Goal: Task Accomplishment & Management: Use online tool/utility

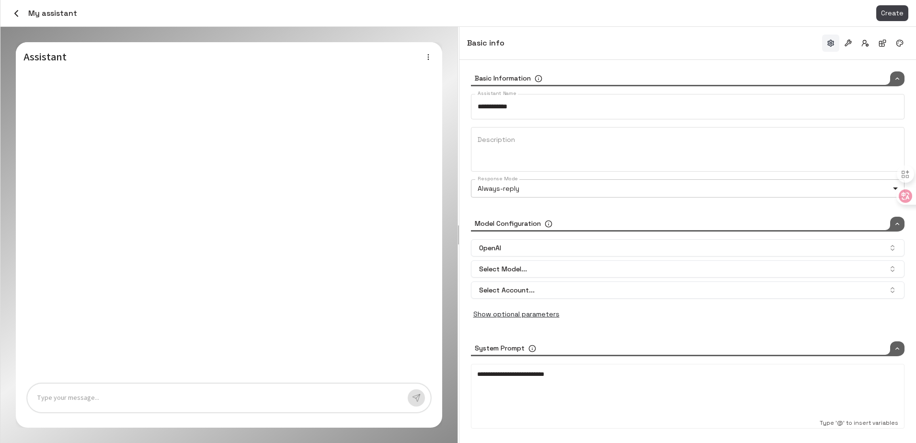
type input "*****"
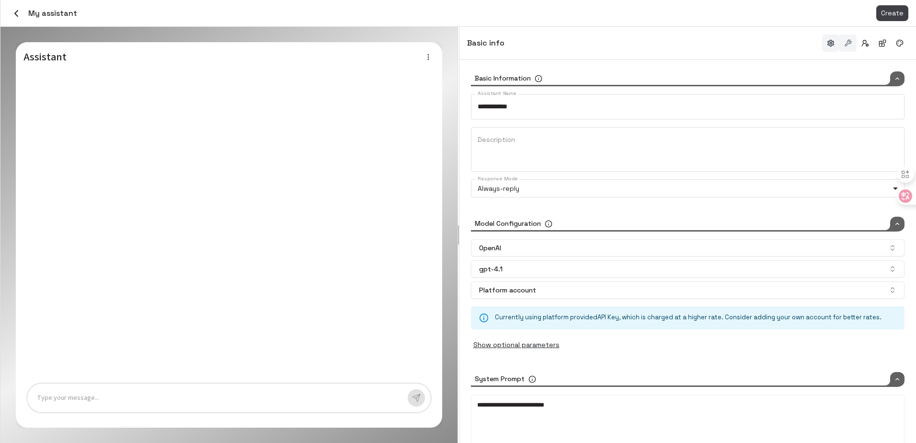
click at [847, 42] on button "button" at bounding box center [847, 42] width 17 height 17
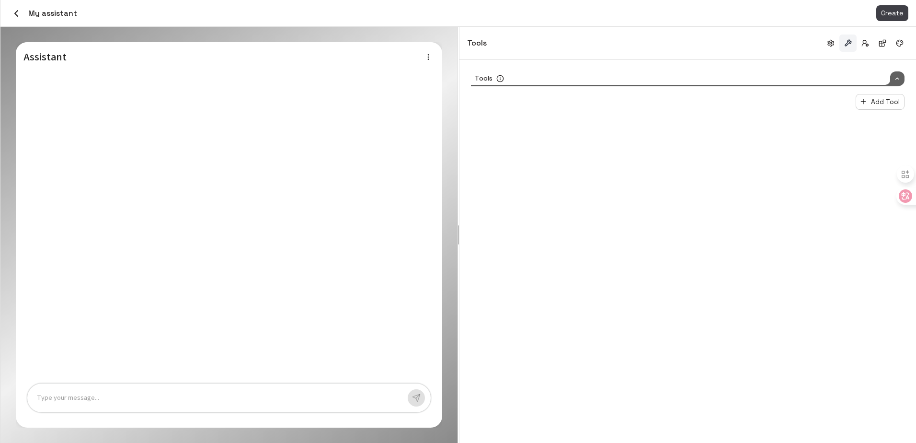
click at [731, 92] on div "Tools Add Tool" at bounding box center [688, 98] width 434 height 54
click at [727, 78] on div "Tools" at bounding box center [688, 78] width 434 height 15
click at [709, 79] on div "Tools" at bounding box center [688, 78] width 434 height 15
click at [694, 83] on div "Tools" at bounding box center [688, 78] width 434 height 15
click at [696, 81] on div "Tools" at bounding box center [688, 78] width 434 height 15
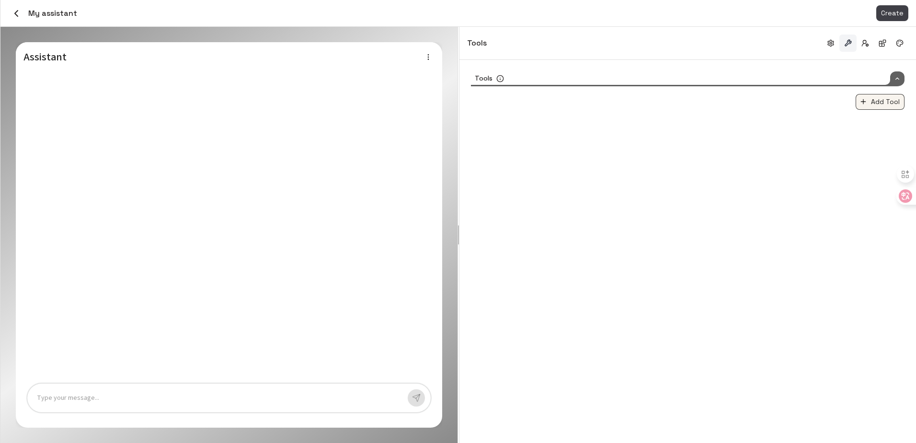
click at [861, 102] on icon "button" at bounding box center [864, 102] width 8 height 8
click at [729, 122] on div at bounding box center [458, 221] width 916 height 443
click at [882, 43] on button "button" at bounding box center [882, 42] width 17 height 17
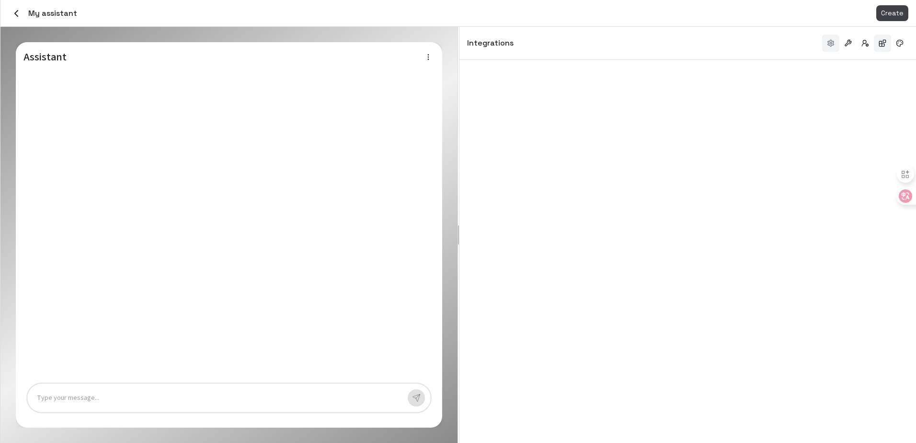
click at [836, 39] on button "button" at bounding box center [830, 42] width 17 height 17
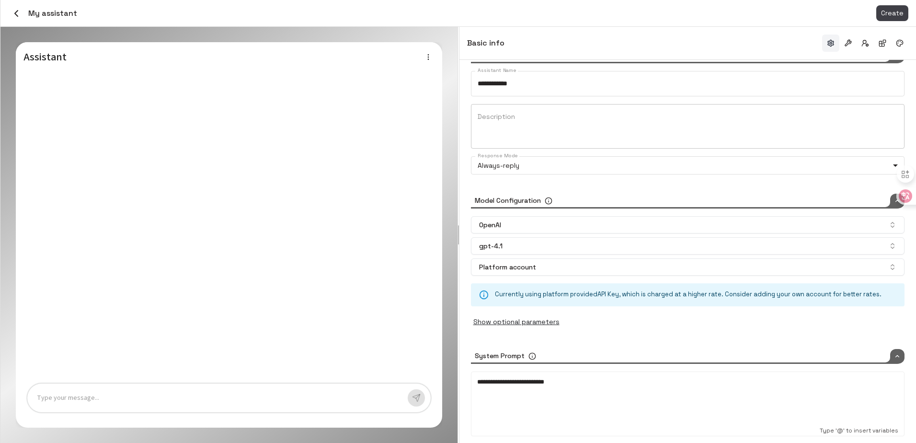
scroll to position [35, 0]
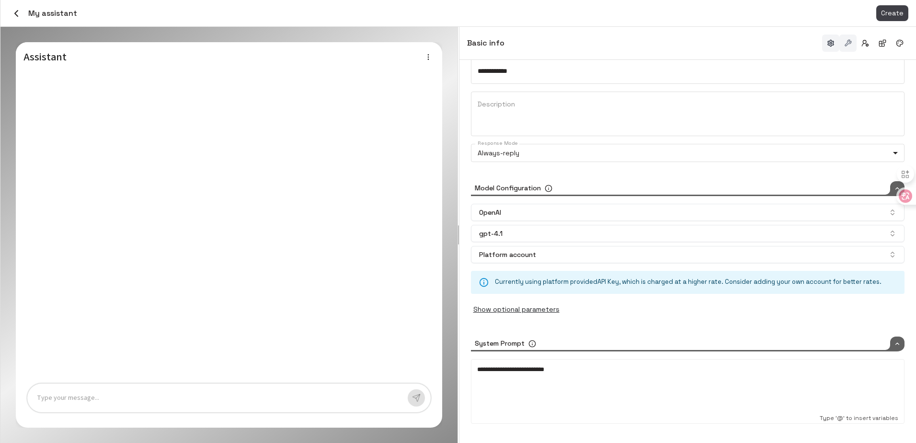
click at [843, 45] on button "button" at bounding box center [847, 42] width 17 height 17
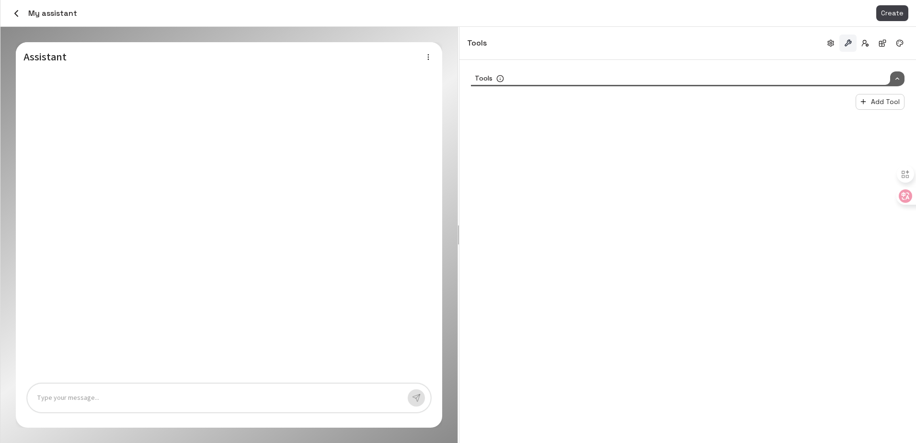
click at [673, 91] on div "Tools Add Tool" at bounding box center [688, 98] width 434 height 54
click at [884, 106] on button "Add Tool" at bounding box center [880, 102] width 49 height 16
click at [734, 157] on div at bounding box center [458, 221] width 916 height 443
click at [868, 43] on button "button" at bounding box center [865, 42] width 17 height 17
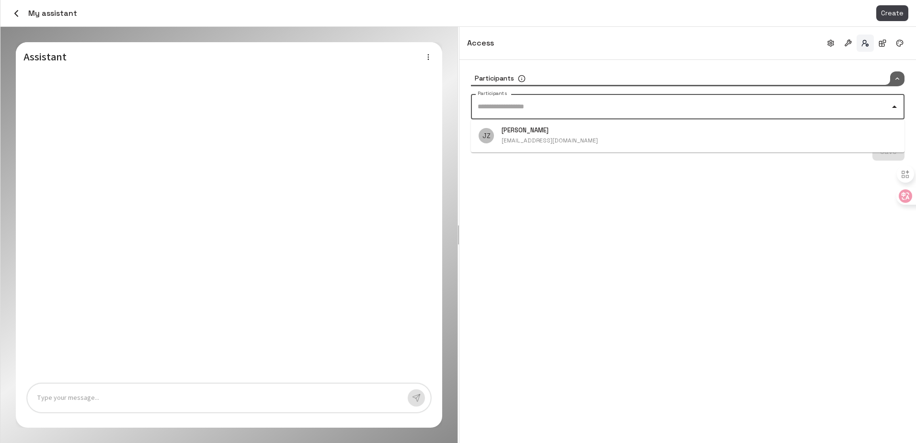
click at [641, 110] on input "Participants" at bounding box center [680, 106] width 411 height 17
click at [588, 139] on li "[PERSON_NAME] [EMAIL_ADDRESS][DOMAIN_NAME]" at bounding box center [688, 135] width 434 height 25
drag, startPoint x: 727, startPoint y: 158, endPoint x: 732, endPoint y: 159, distance: 5.3
click at [729, 160] on div "Save" at bounding box center [688, 151] width 434 height 18
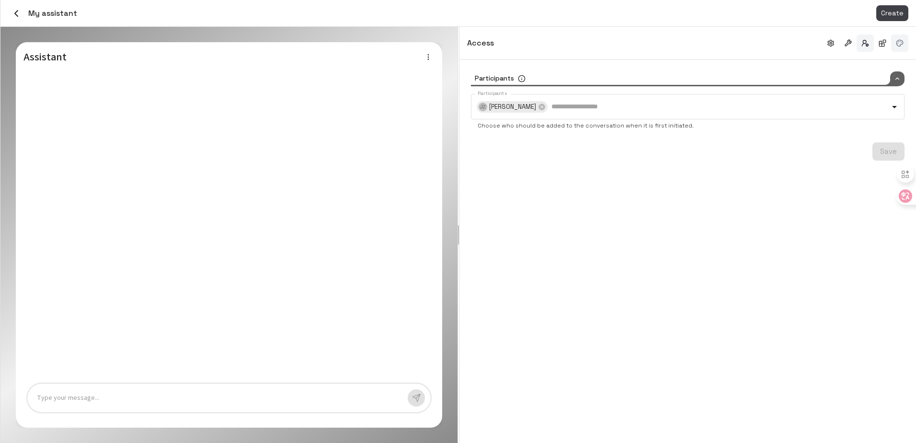
click at [903, 39] on button "button" at bounding box center [899, 42] width 17 height 17
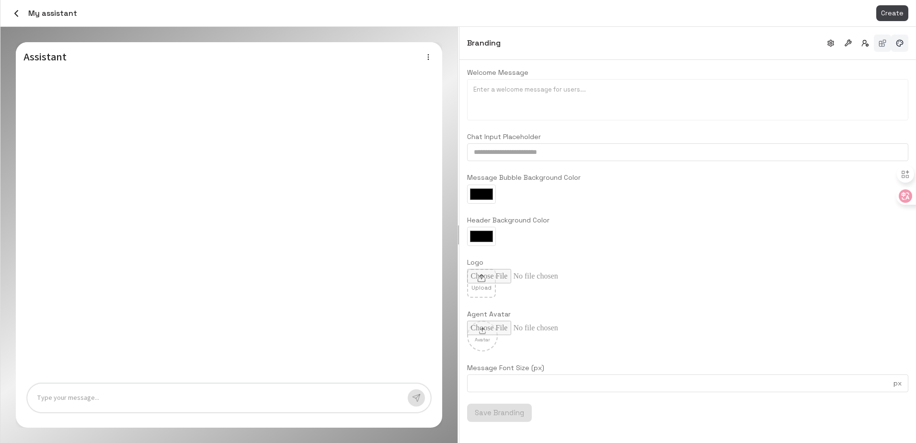
click at [889, 38] on button "button" at bounding box center [882, 42] width 17 height 17
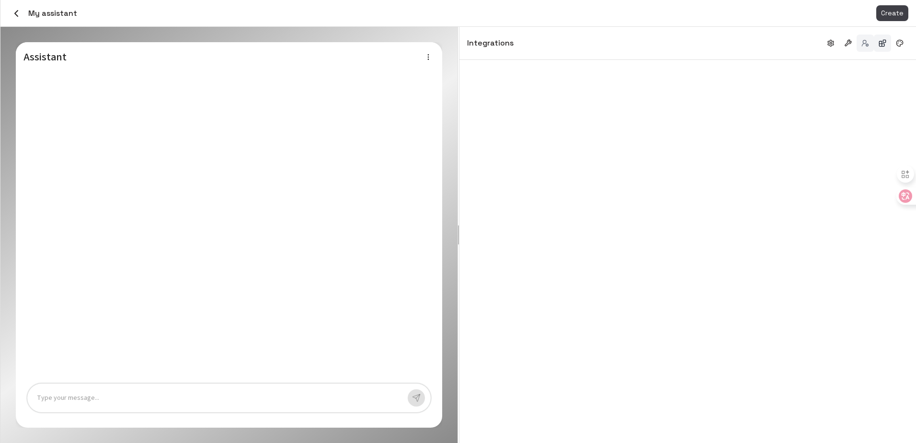
click at [858, 40] on button "button" at bounding box center [865, 42] width 17 height 17
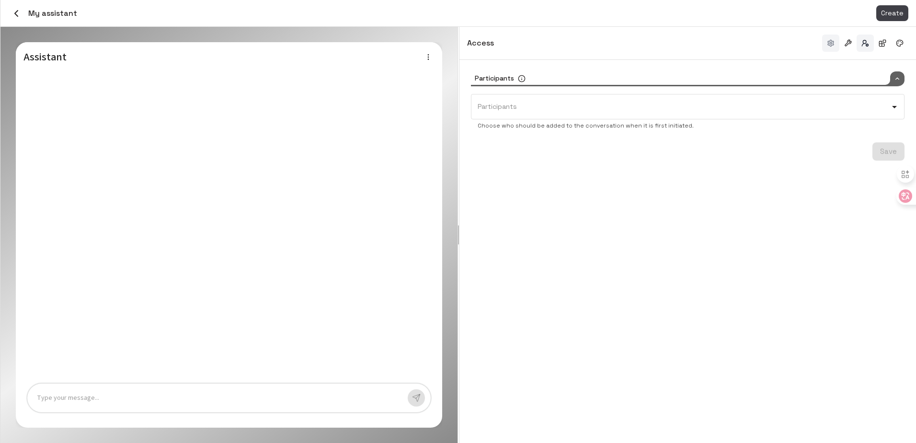
click at [832, 43] on button "button" at bounding box center [830, 42] width 17 height 17
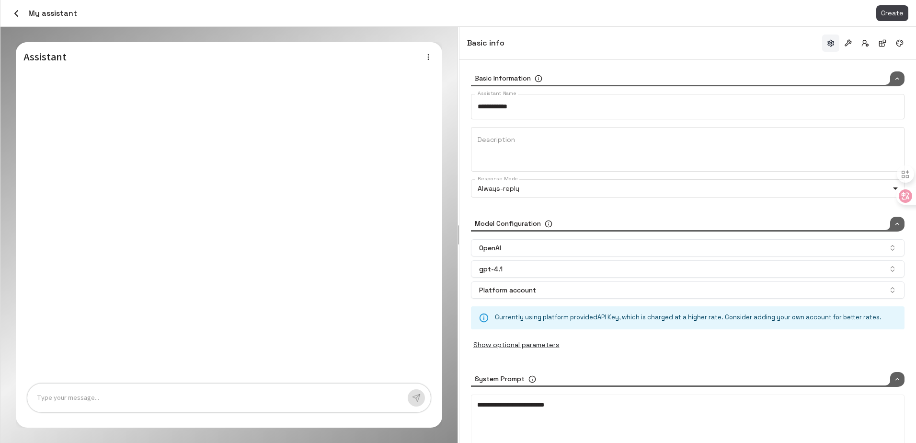
click at [828, 43] on button "button" at bounding box center [830, 42] width 17 height 17
click at [853, 44] on button "button" at bounding box center [847, 42] width 17 height 17
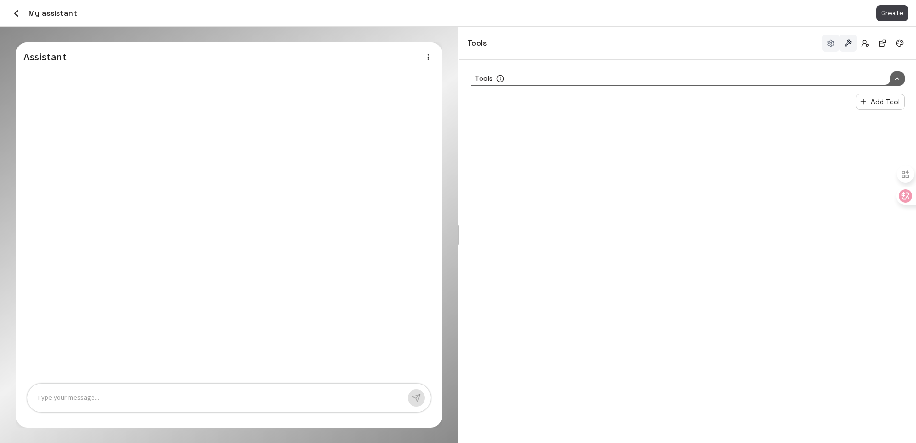
click at [830, 46] on button "button" at bounding box center [830, 42] width 17 height 17
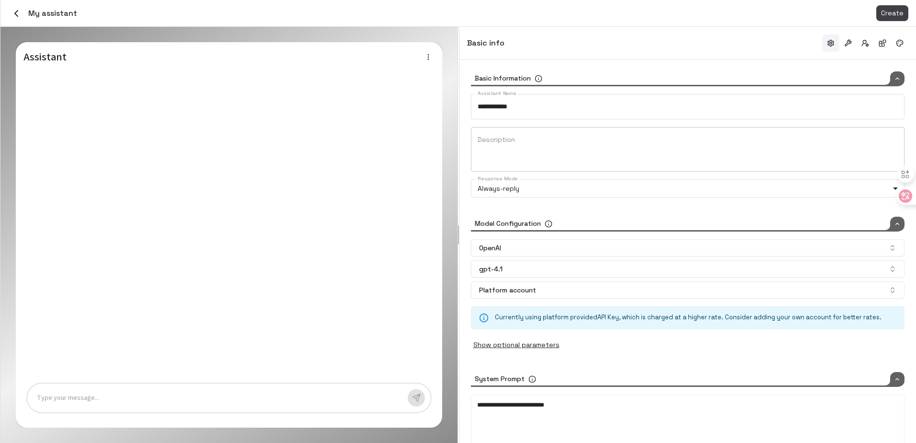
click at [538, 144] on textarea "Description" at bounding box center [688, 149] width 420 height 29
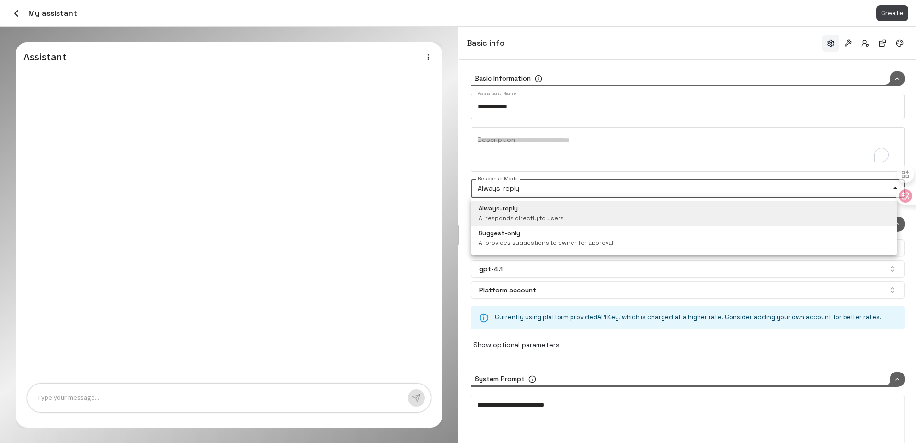
click at [536, 185] on body "**********" at bounding box center [458, 221] width 916 height 443
click at [555, 177] on div at bounding box center [458, 221] width 916 height 443
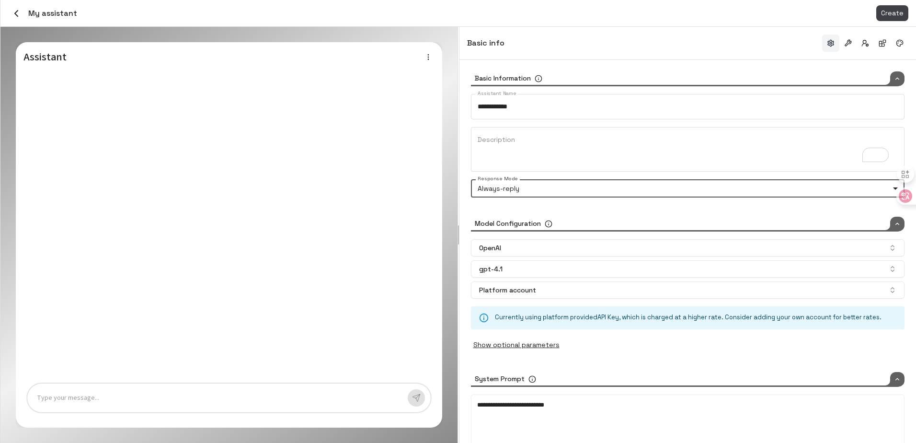
click at [523, 120] on div "**********" at bounding box center [688, 145] width 434 height 103
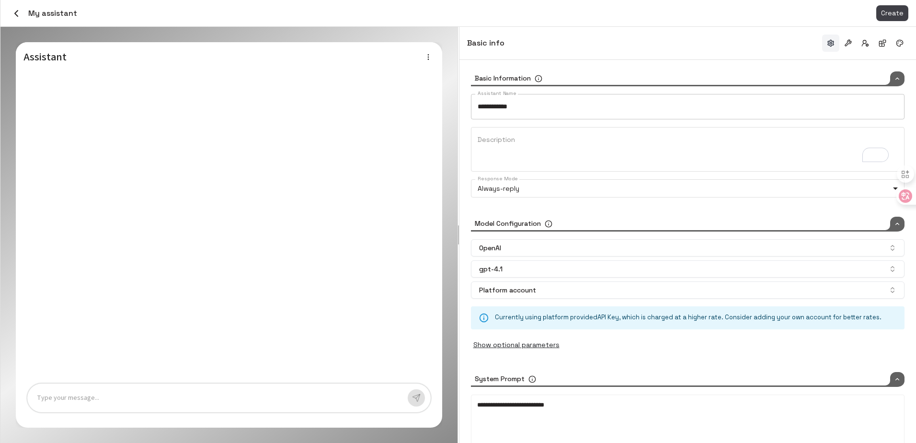
click at [529, 116] on input "**********" at bounding box center [688, 106] width 434 height 25
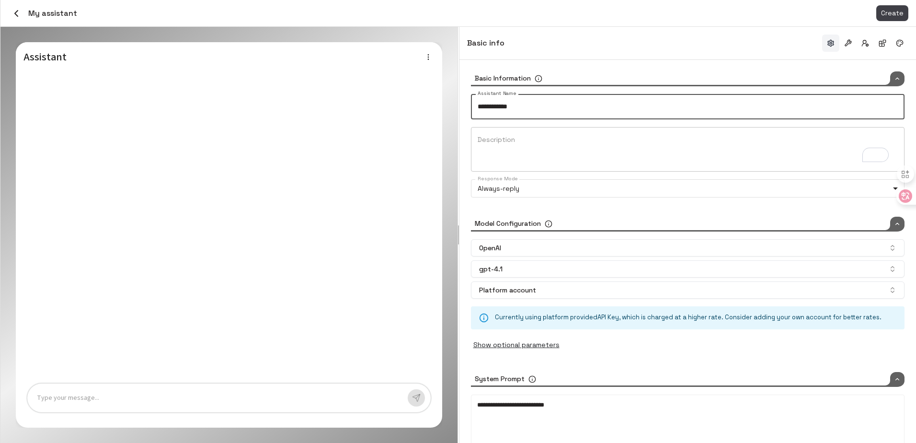
click at [533, 146] on textarea "Description" at bounding box center [688, 149] width 420 height 29
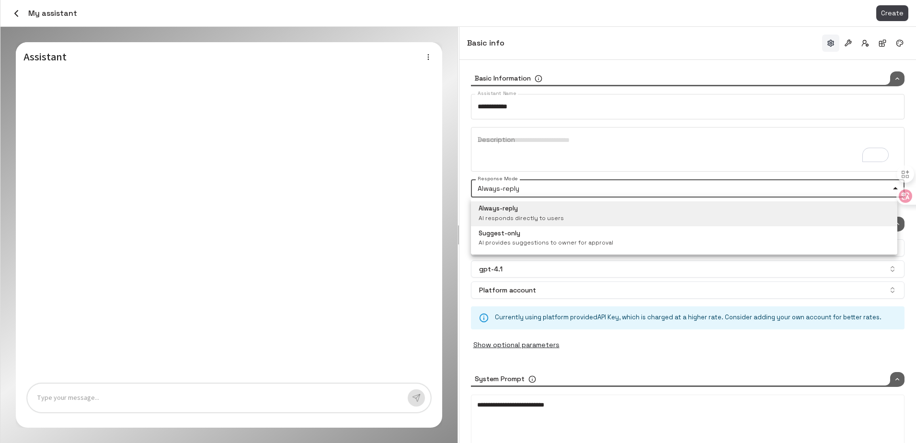
click at [539, 195] on body "**********" at bounding box center [458, 221] width 916 height 443
click at [547, 178] on div at bounding box center [458, 221] width 916 height 443
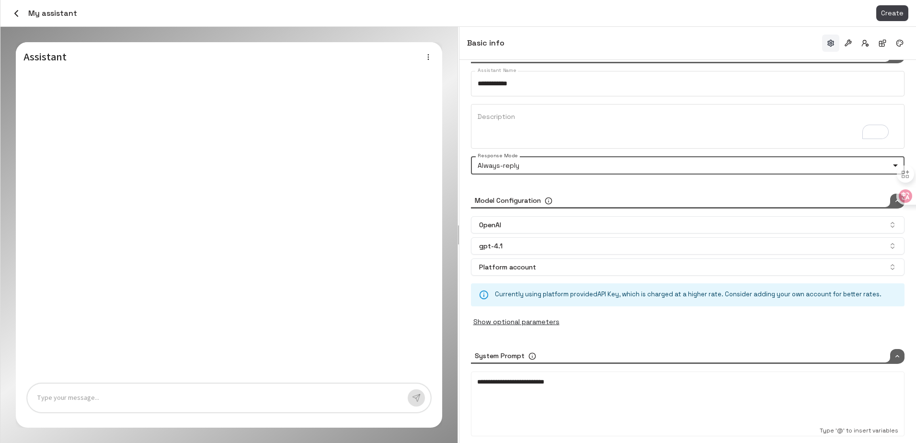
scroll to position [35, 0]
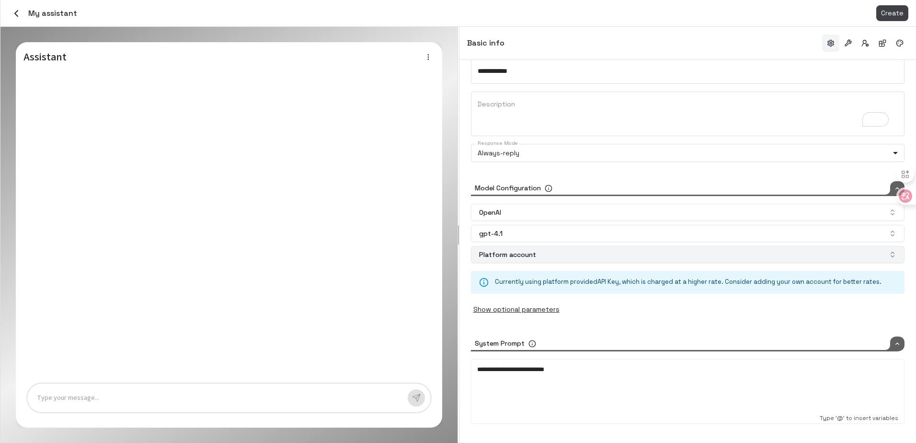
drag, startPoint x: 540, startPoint y: 255, endPoint x: 553, endPoint y: 247, distance: 15.3
click at [540, 255] on button "Platform account" at bounding box center [688, 254] width 434 height 17
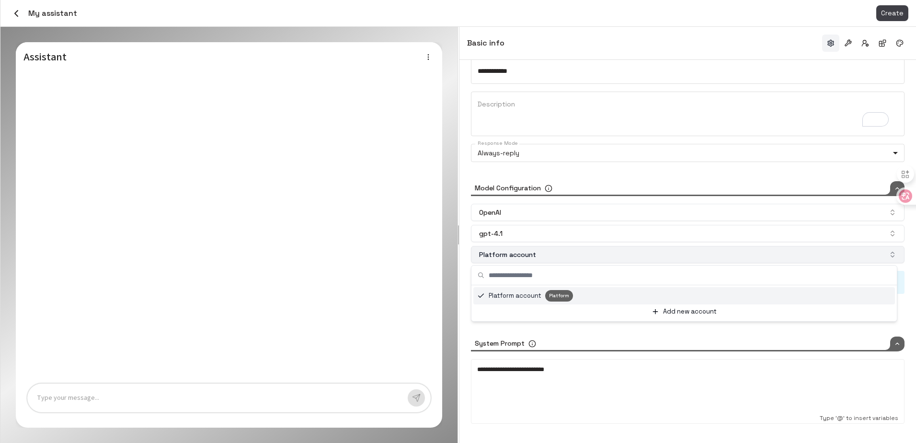
click at [554, 247] on button "Platform account" at bounding box center [688, 254] width 434 height 17
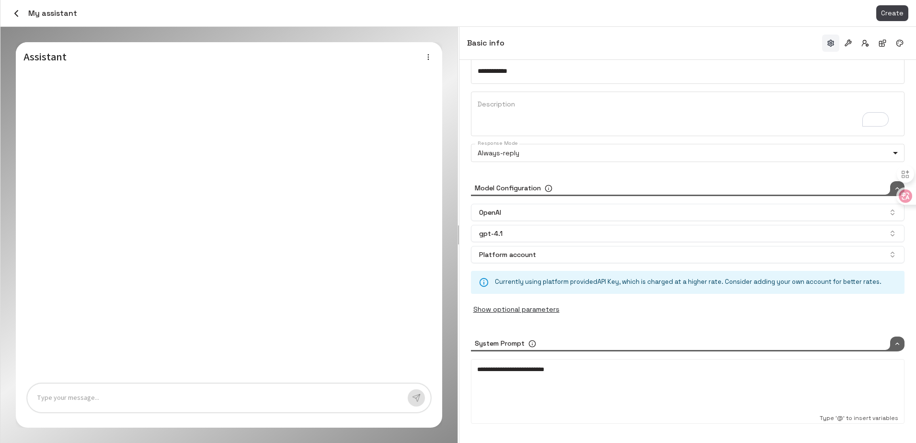
click at [629, 317] on div "Show optional parameters Frequency Penalty Max Completion Tokens Presence Penal…" at bounding box center [688, 309] width 434 height 16
click at [535, 313] on button "Show optional parameters" at bounding box center [516, 309] width 91 height 16
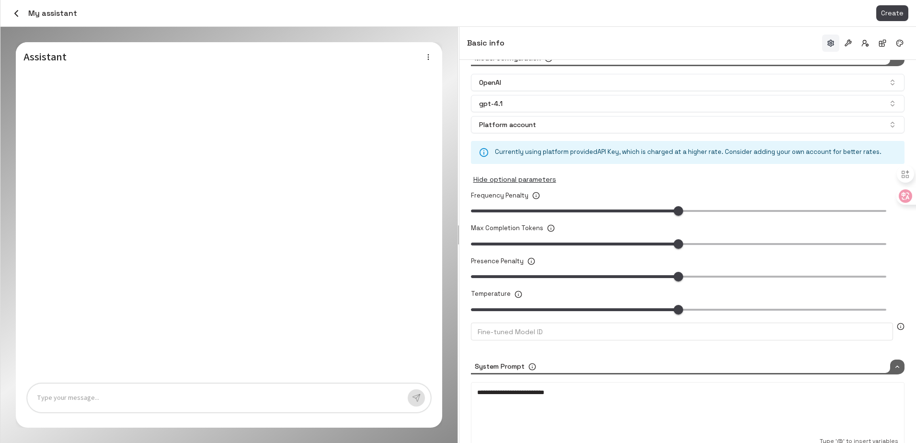
scroll to position [188, 0]
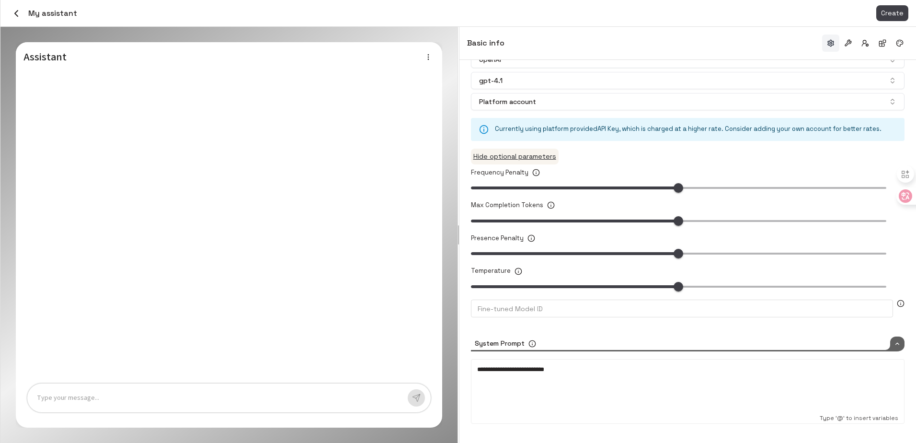
click at [519, 161] on button "Hide optional parameters" at bounding box center [515, 157] width 88 height 16
type input "*****"
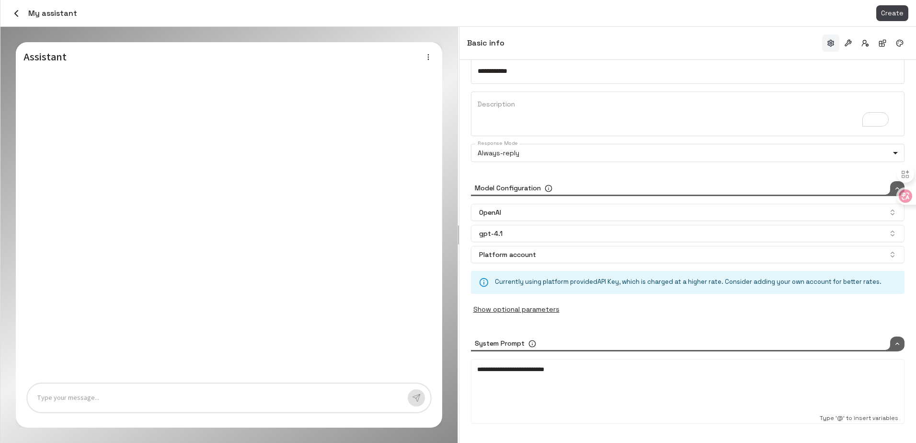
scroll to position [35, 0]
click at [584, 378] on div "**********" at bounding box center [687, 389] width 421 height 48
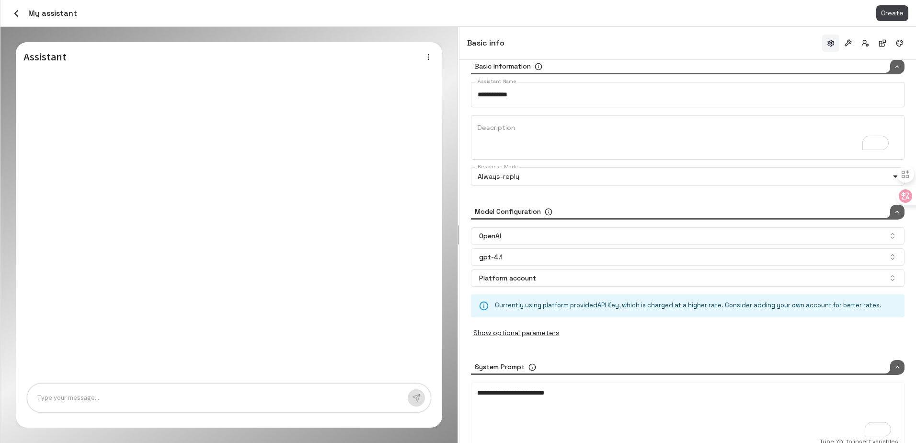
scroll to position [0, 0]
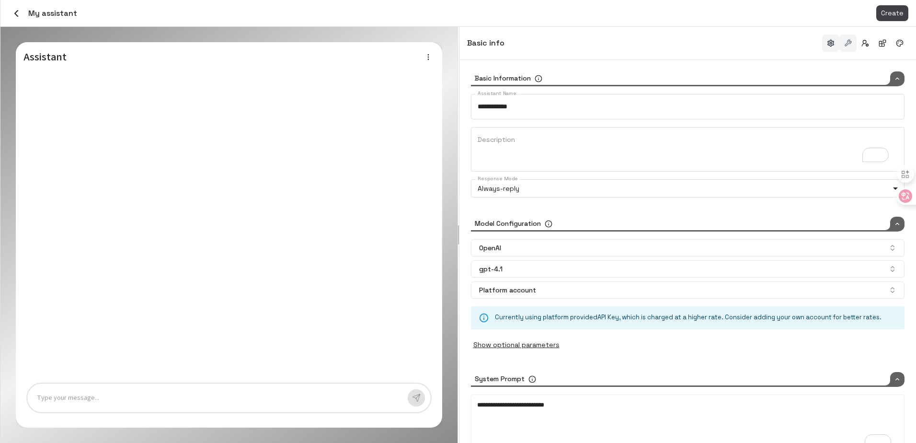
click at [847, 42] on button "button" at bounding box center [847, 42] width 17 height 17
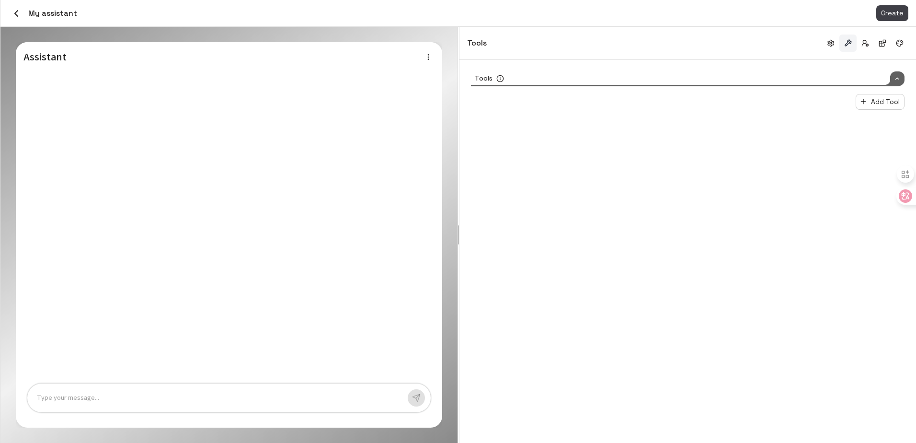
click at [547, 65] on div "Tools Add Tool" at bounding box center [687, 98] width 457 height 77
click at [537, 78] on div "Tools" at bounding box center [688, 78] width 434 height 15
click at [556, 70] on div "Tools" at bounding box center [687, 83] width 457 height 46
click at [883, 82] on div "Tools" at bounding box center [688, 78] width 434 height 15
click at [878, 97] on button "Add Tool" at bounding box center [880, 102] width 49 height 16
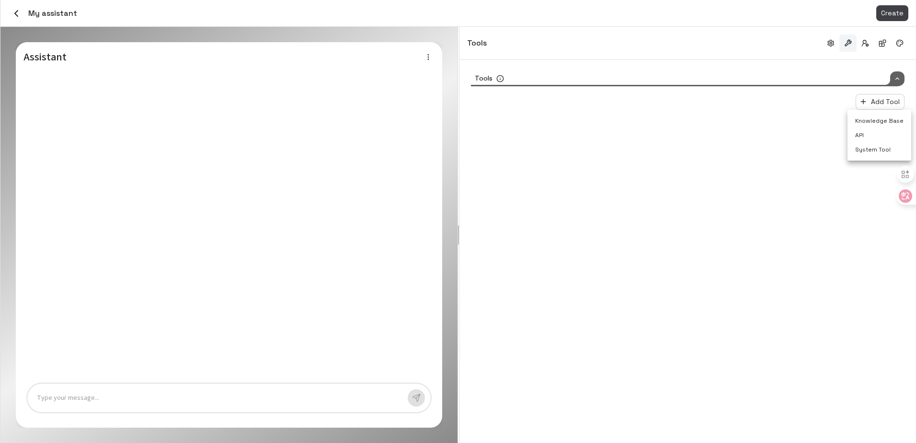
click at [883, 149] on li "System Tool" at bounding box center [880, 149] width 64 height 14
click at [495, 125] on span "Select System Tool" at bounding box center [504, 124] width 67 height 10
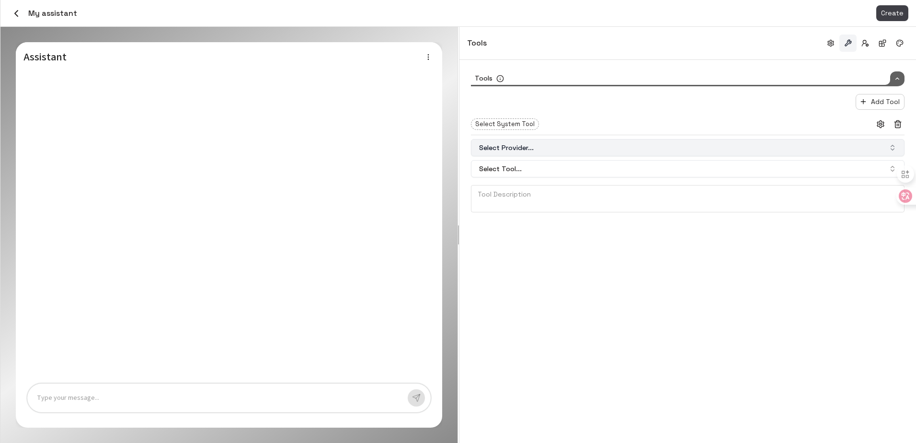
click at [576, 145] on button "Select Provider..." at bounding box center [688, 147] width 434 height 17
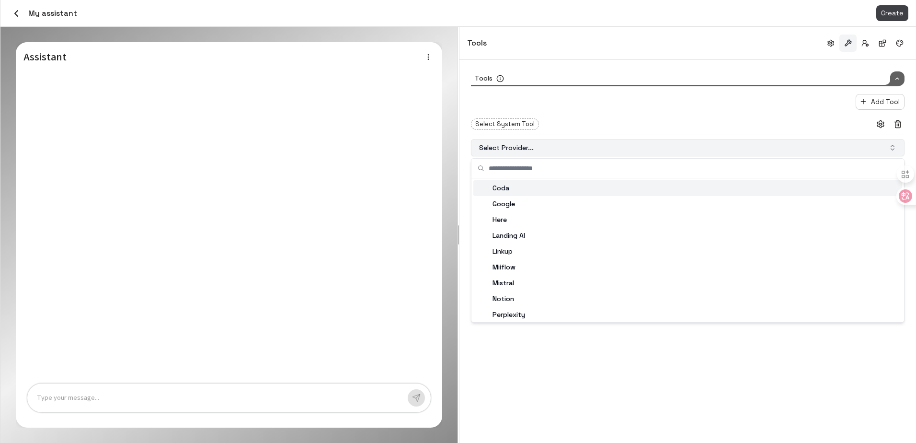
click at [578, 141] on button "Select Provider..." at bounding box center [688, 147] width 434 height 17
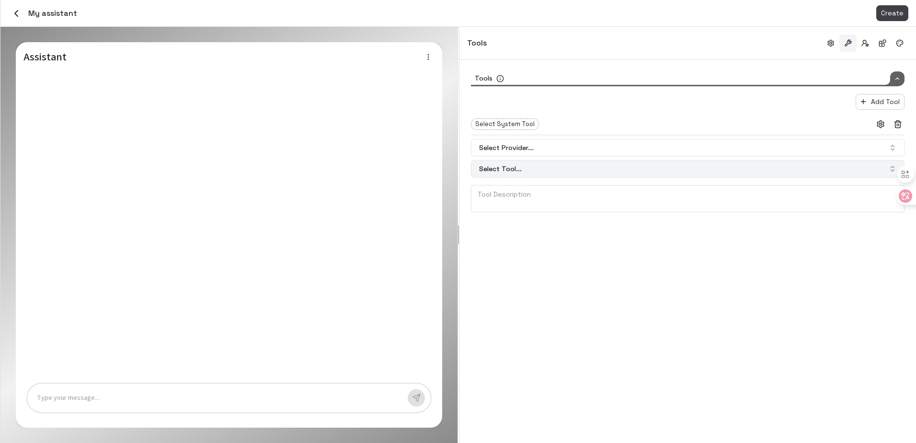
click at [520, 161] on button "Select Tool..." at bounding box center [688, 168] width 434 height 17
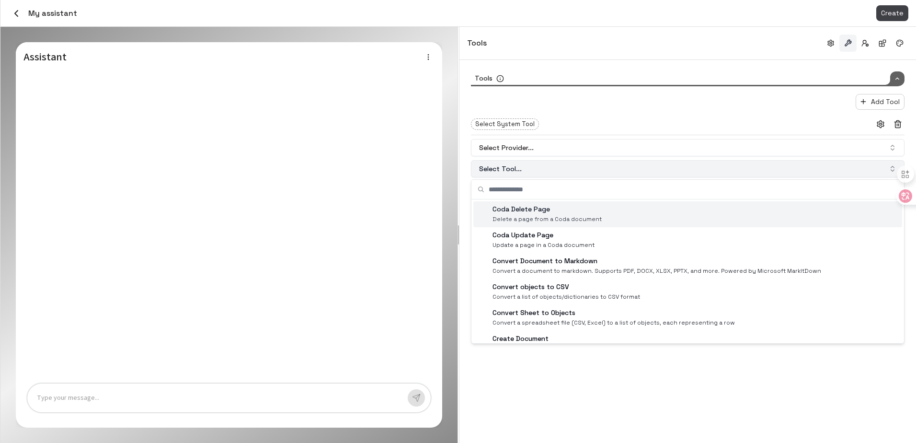
click at [543, 161] on button "Select Tool..." at bounding box center [688, 168] width 434 height 17
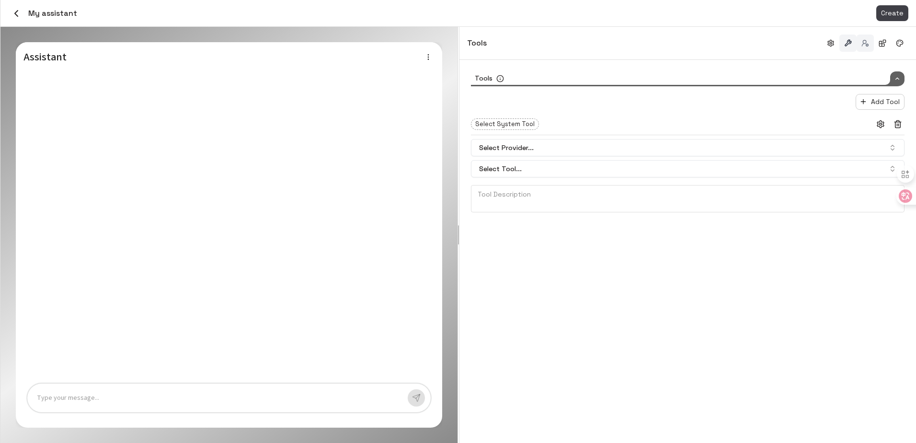
click at [859, 44] on button "button" at bounding box center [865, 42] width 17 height 17
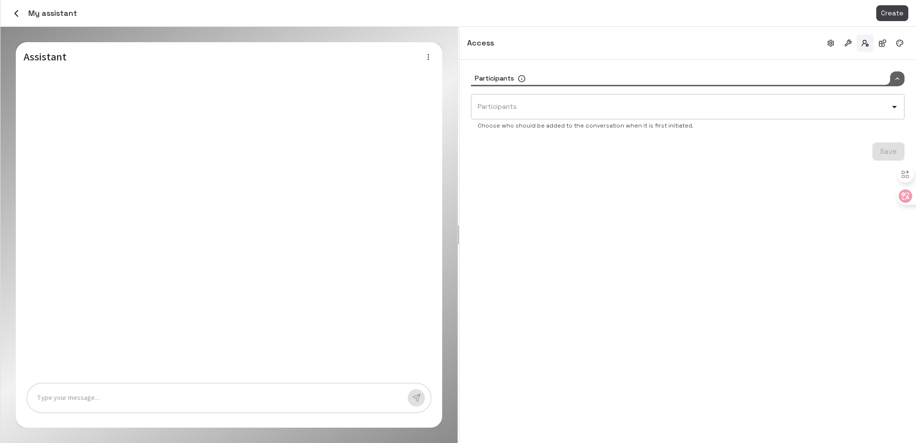
click at [635, 102] on input "Participants" at bounding box center [680, 106] width 411 height 17
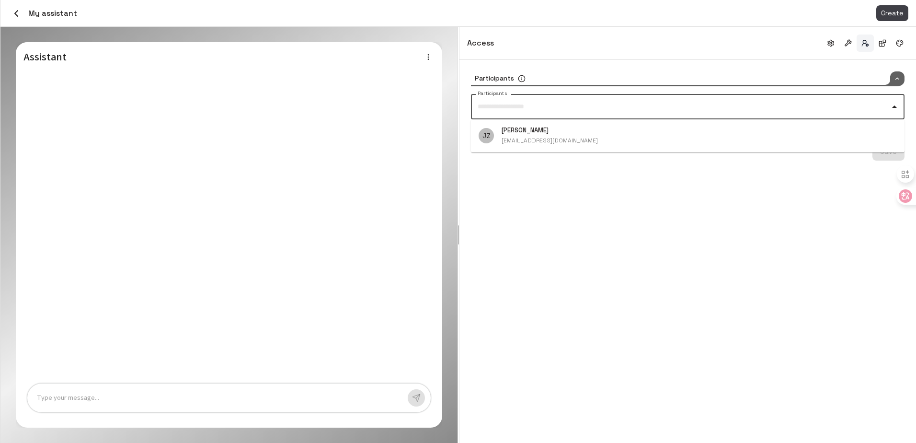
click at [534, 239] on div "Participants Participants Participants Choose who should be added to the conver…" at bounding box center [687, 251] width 457 height 383
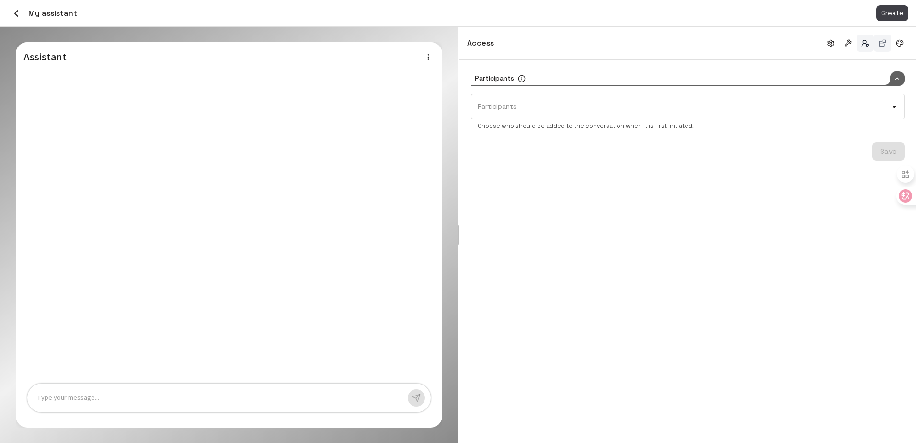
click at [883, 46] on button "button" at bounding box center [882, 42] width 17 height 17
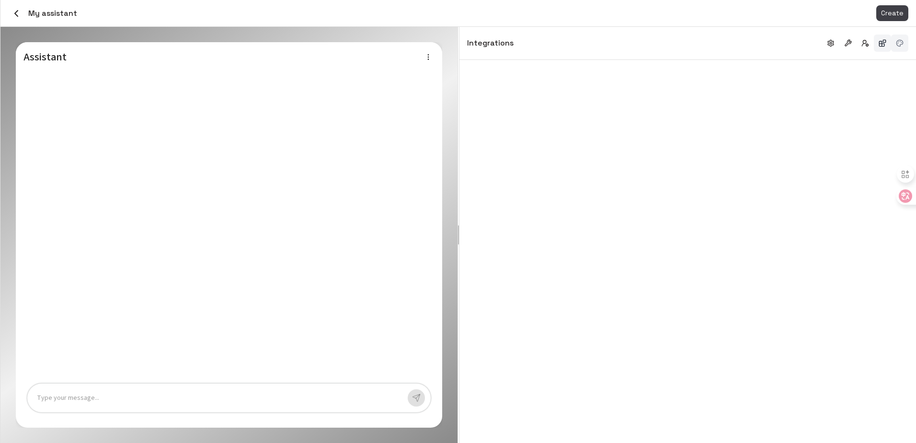
drag, startPoint x: 895, startPoint y: 53, endPoint x: 895, endPoint y: 46, distance: 7.7
click at [895, 52] on div "Integrations" at bounding box center [687, 43] width 457 height 33
click at [896, 42] on button "button" at bounding box center [899, 42] width 17 height 17
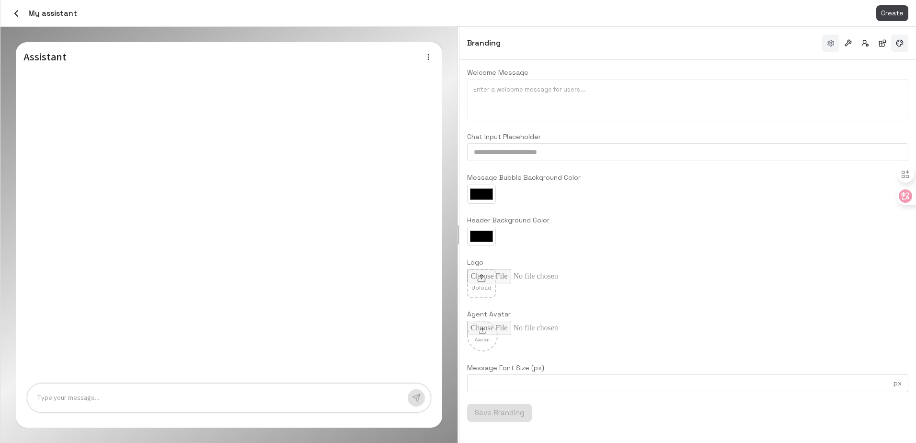
click at [834, 38] on button "button" at bounding box center [830, 42] width 17 height 17
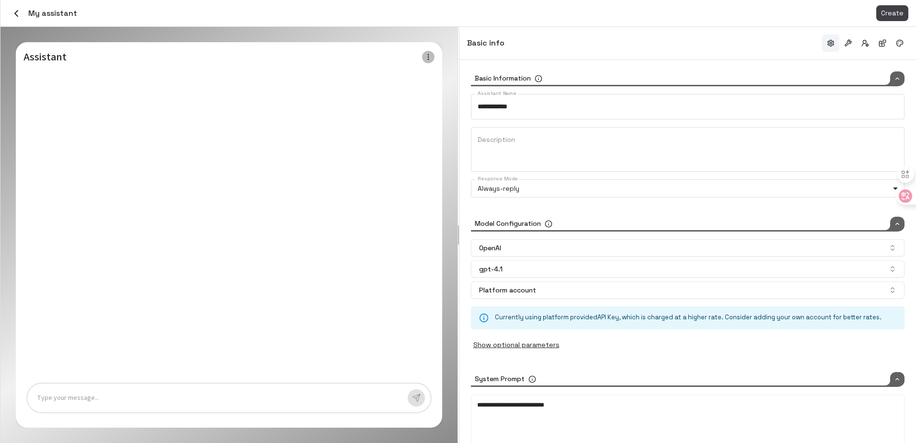
click at [432, 60] on icon "button" at bounding box center [428, 57] width 8 height 8
click at [370, 46] on div at bounding box center [458, 221] width 916 height 443
drag, startPoint x: 76, startPoint y: 414, endPoint x: 90, endPoint y: 401, distance: 19.3
click at [81, 409] on div "Type your message..." at bounding box center [229, 402] width 426 height 52
click at [90, 401] on p at bounding box center [218, 397] width 363 height 11
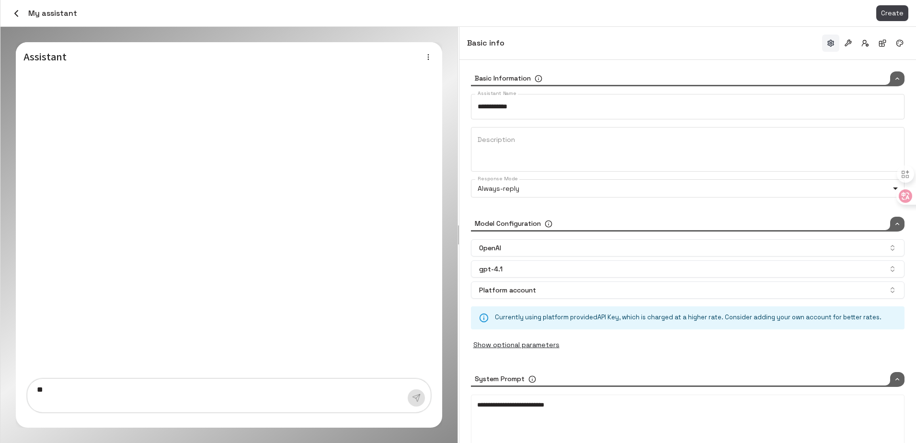
click at [413, 399] on div at bounding box center [416, 397] width 17 height 17
click at [185, 407] on div "**" at bounding box center [228, 396] width 403 height 34
click at [884, 10] on span "Create" at bounding box center [892, 13] width 23 height 12
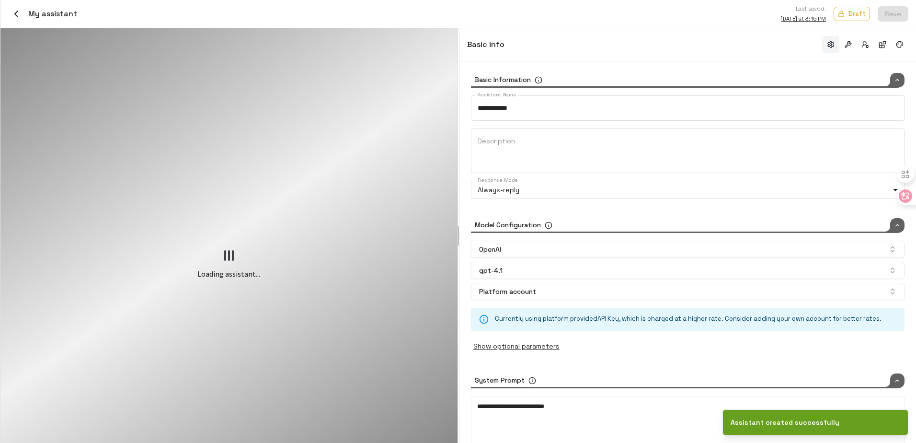
type input "*****"
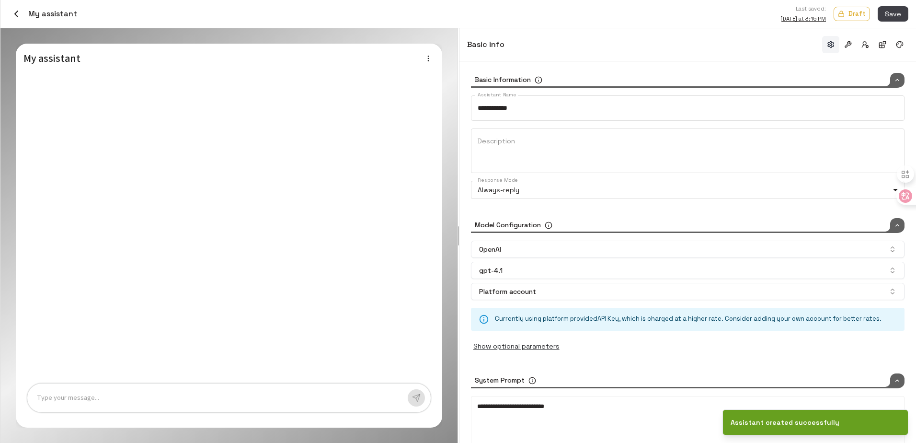
click at [172, 393] on p at bounding box center [218, 397] width 363 height 11
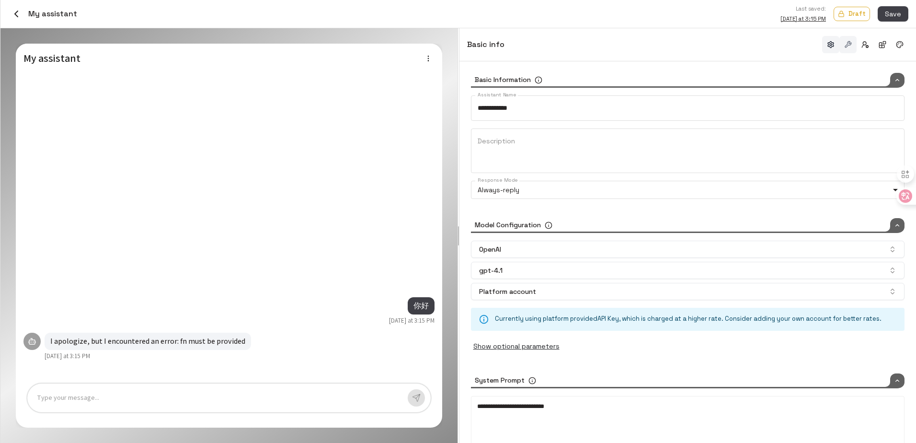
click at [842, 47] on button "button" at bounding box center [847, 44] width 17 height 17
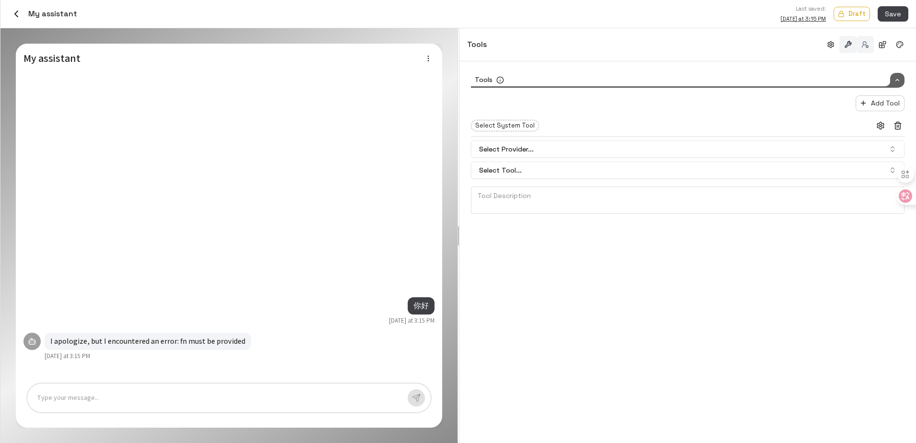
click at [867, 48] on button "button" at bounding box center [865, 44] width 17 height 17
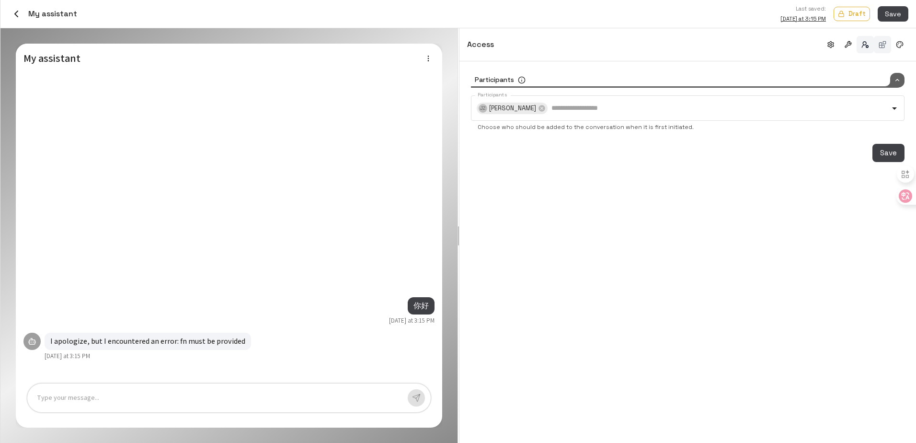
click at [884, 45] on button "button" at bounding box center [882, 44] width 17 height 17
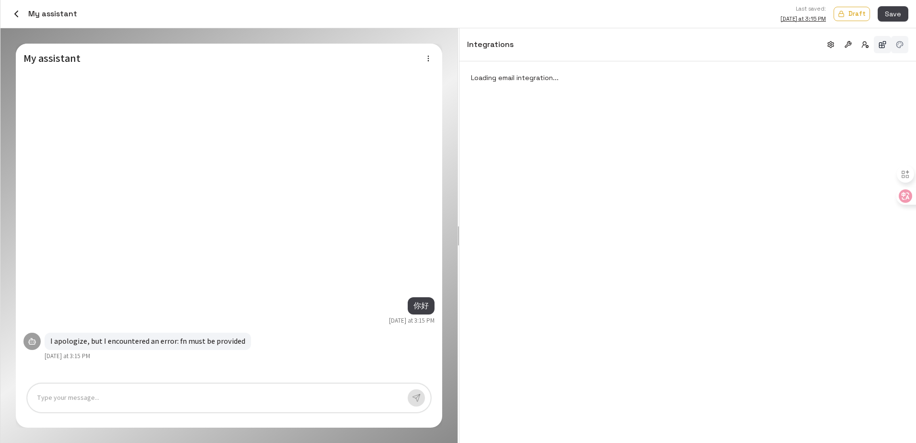
click at [905, 42] on button "button" at bounding box center [899, 44] width 17 height 17
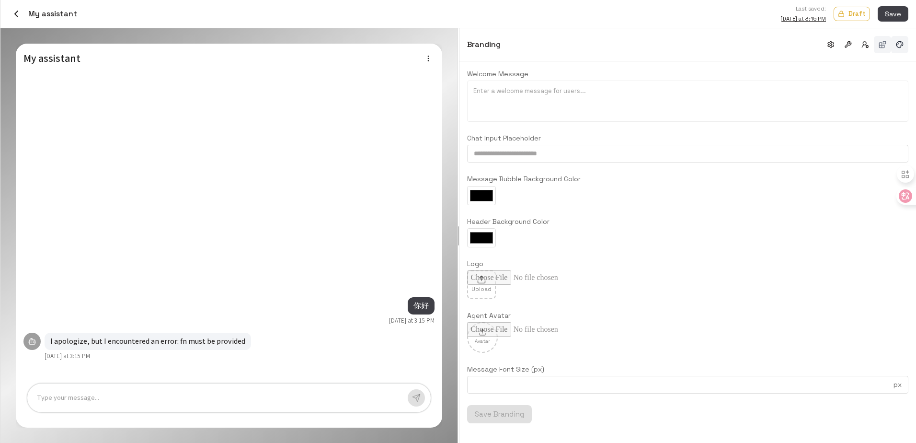
click at [883, 46] on button "button" at bounding box center [882, 44] width 17 height 17
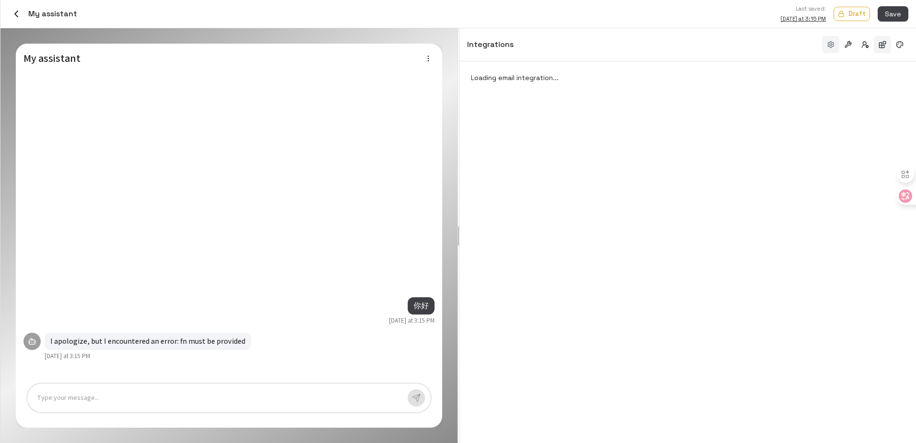
click at [835, 45] on button "button" at bounding box center [830, 44] width 17 height 17
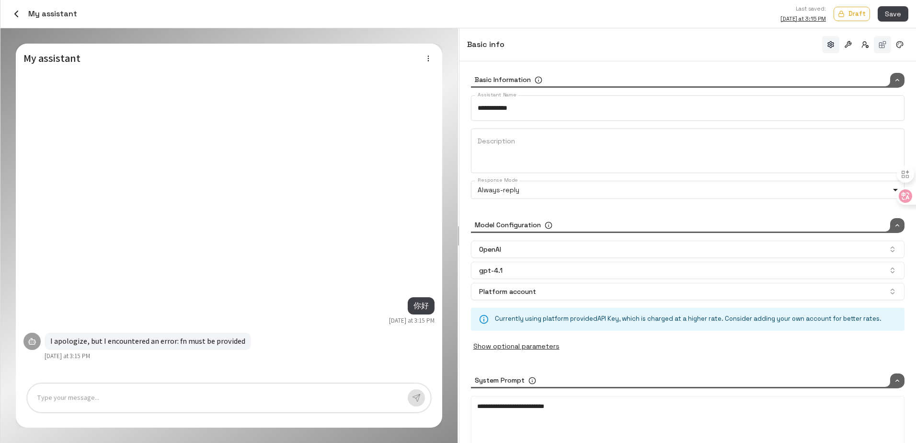
click at [878, 46] on button "button" at bounding box center [882, 44] width 17 height 17
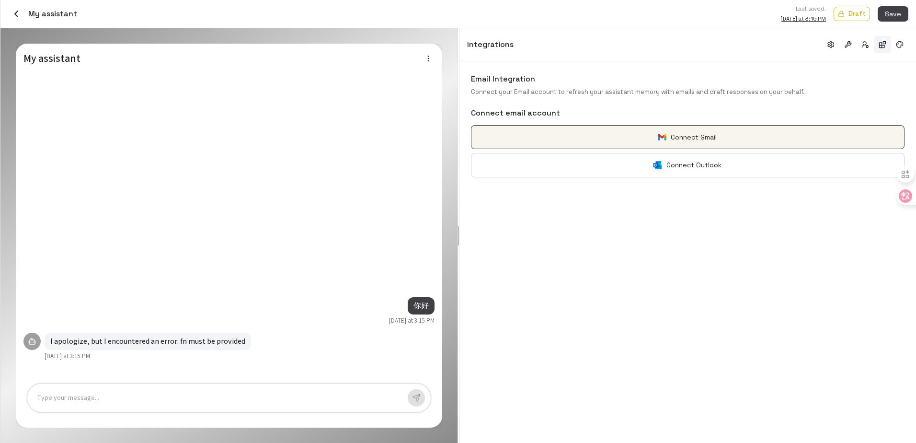
click at [667, 139] on button "Connect Gmail" at bounding box center [688, 137] width 434 height 24
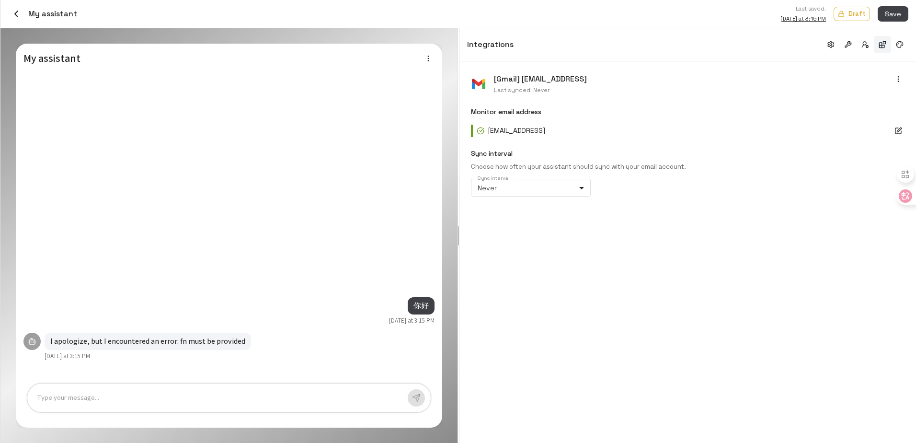
click at [705, 226] on div "[Gmail] [EMAIL_ADDRESS] Last synced: Never Monitor email address [EMAIL_ADDRESS…" at bounding box center [687, 251] width 457 height 381
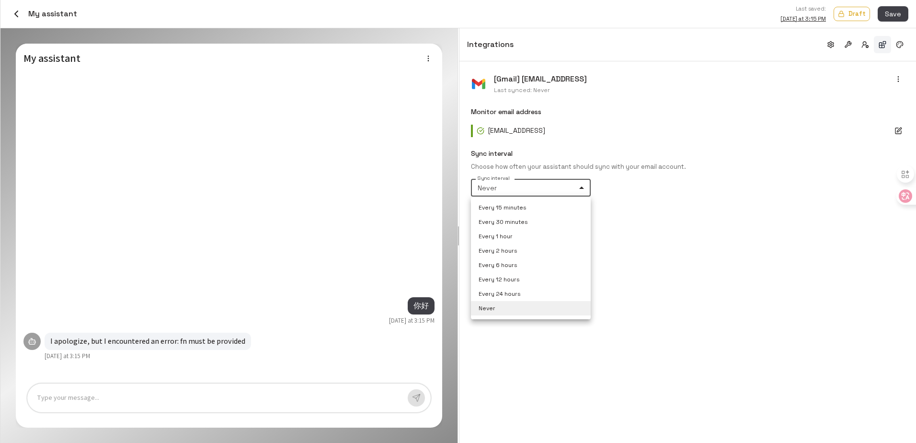
click at [569, 187] on body "Credits: $ 99.97 Workspace Agents Workflows Resources Knowledge bases Data sour…" at bounding box center [458, 221] width 916 height 443
click at [662, 229] on div at bounding box center [458, 221] width 916 height 443
click at [542, 191] on body "Credits: $ 99.97 Workspace Agents Workflows Resources Knowledge bases Data sour…" at bounding box center [458, 221] width 916 height 443
click at [563, 192] on div at bounding box center [458, 221] width 916 height 443
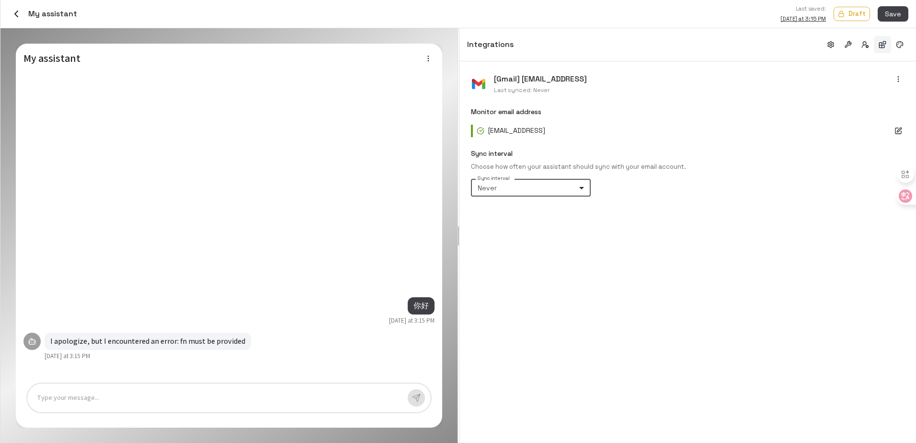
click at [711, 228] on div "[Gmail] [EMAIL_ADDRESS] Last synced: Never Monitor email address [EMAIL_ADDRESS…" at bounding box center [687, 251] width 457 height 381
click at [901, 126] on button "button" at bounding box center [898, 131] width 12 height 12
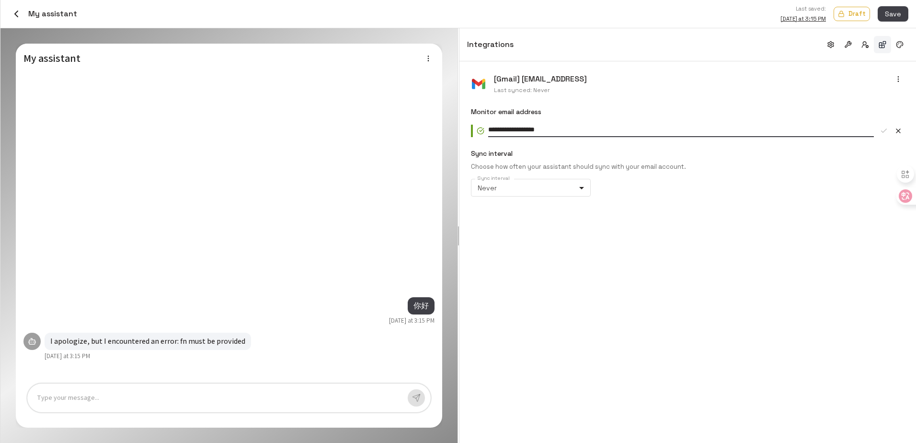
click at [901, 129] on icon "button" at bounding box center [899, 131] width 8 height 8
drag, startPoint x: 636, startPoint y: 227, endPoint x: 641, endPoint y: 226, distance: 5.5
click at [636, 227] on div "[Gmail] [EMAIL_ADDRESS] Last synced: Never Monitor email address [EMAIL_ADDRESS…" at bounding box center [687, 251] width 457 height 381
click at [506, 189] on body "Credits: $ 99.97 Workspace Agents Workflows Resources Knowledge bases Data sour…" at bounding box center [458, 221] width 916 height 443
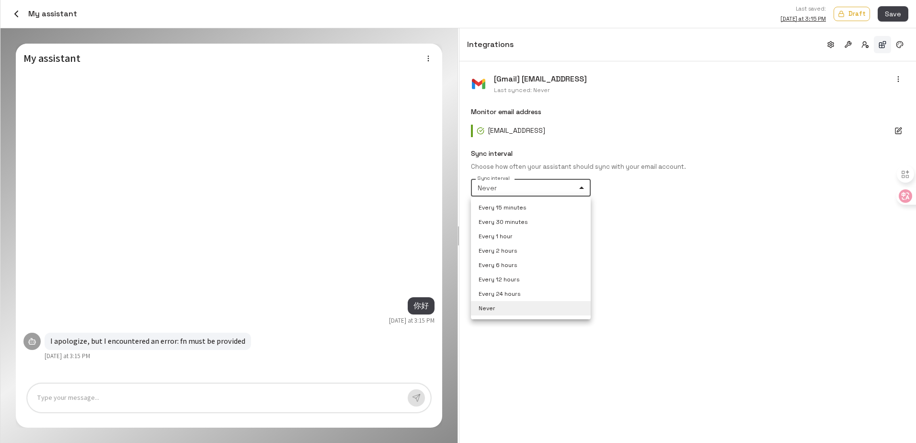
click at [703, 216] on div at bounding box center [458, 221] width 916 height 443
click at [562, 188] on body "Credits: $ 99.97 Workspace Agents Workflows Resources Knowledge bases Data sour…" at bounding box center [458, 221] width 916 height 443
click at [765, 199] on div at bounding box center [458, 221] width 916 height 443
